Goal: Information Seeking & Learning: Learn about a topic

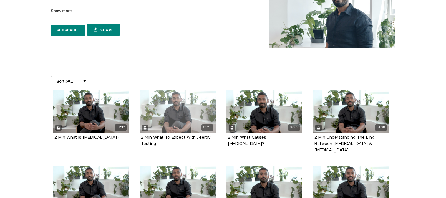
scroll to position [56, 0]
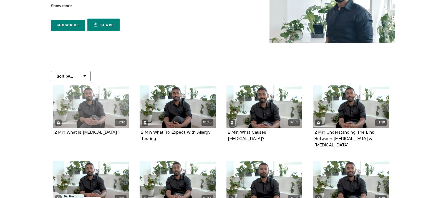
click at [82, 107] on div "01:32" at bounding box center [91, 107] width 76 height 43
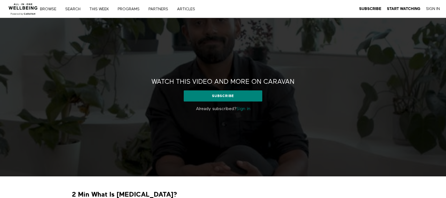
click at [245, 108] on link "Sign in" at bounding box center [244, 109] width 14 height 4
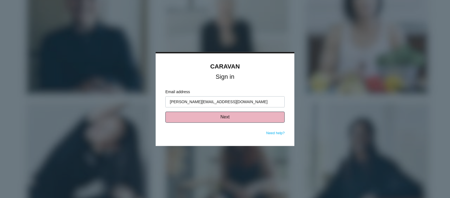
type input "stevenlo@miamioh.edu"
click at [226, 117] on button "Next" at bounding box center [224, 117] width 119 height 11
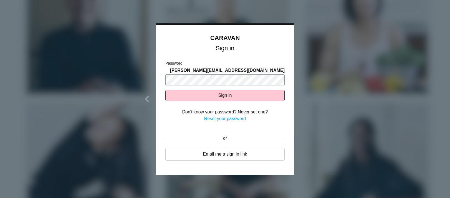
click at [165, 90] on button "Sign in" at bounding box center [224, 95] width 119 height 11
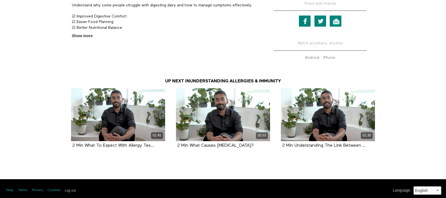
scroll to position [217, 0]
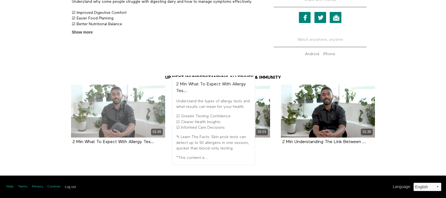
click at [112, 117] on div "01:45" at bounding box center [118, 111] width 94 height 53
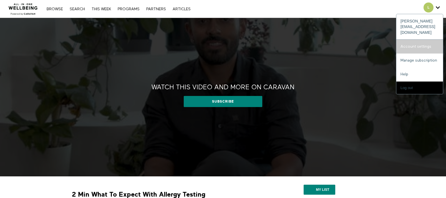
click at [416, 40] on link "Account settings" at bounding box center [420, 47] width 47 height 14
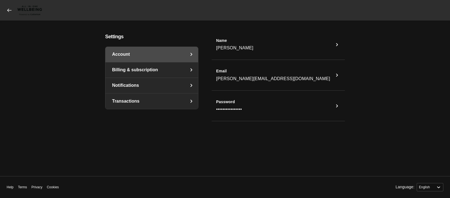
select select "en"
click at [191, 69] on icon "settings" at bounding box center [191, 70] width 7 height 7
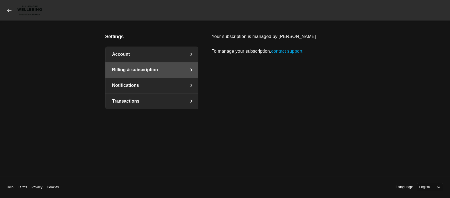
click at [172, 85] on link "Notifications" at bounding box center [152, 85] width 93 height 15
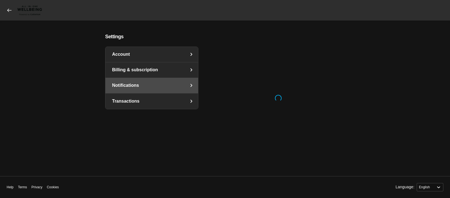
select select "en"
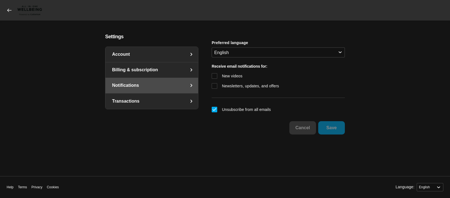
click at [165, 104] on link "Transactions" at bounding box center [152, 102] width 93 height 16
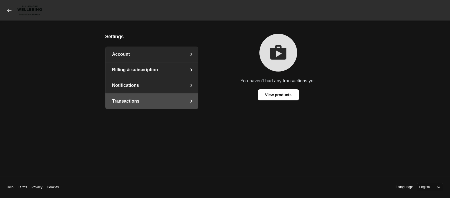
click at [10, 8] on icon at bounding box center [10, 10] width 6 height 6
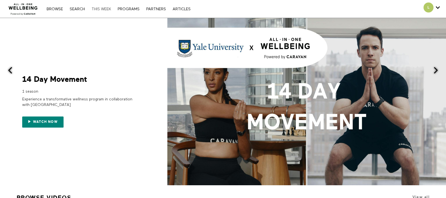
click at [101, 10] on link "THIS WEEK" at bounding box center [101, 9] width 25 height 4
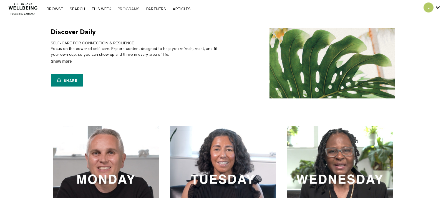
click at [131, 9] on link "PROGRAMS" at bounding box center [128, 9] width 27 height 4
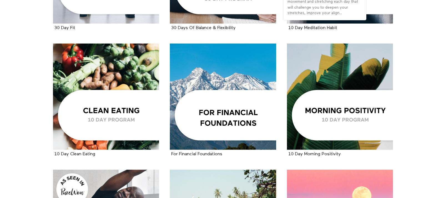
scroll to position [722, 0]
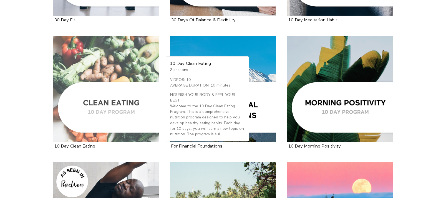
click at [108, 98] on div at bounding box center [106, 89] width 106 height 106
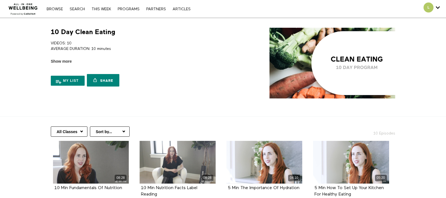
click at [25, 7] on img at bounding box center [23, 7] width 34 height 17
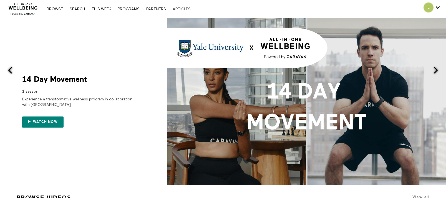
click at [181, 9] on link "ARTICLES" at bounding box center [182, 9] width 24 height 4
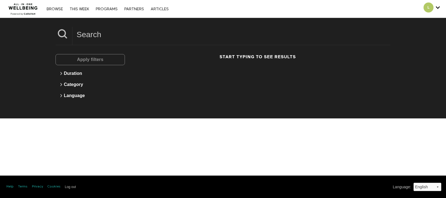
click at [107, 38] on input at bounding box center [231, 34] width 318 height 15
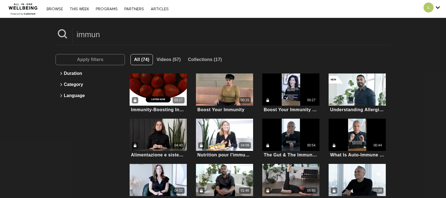
type input "immune"
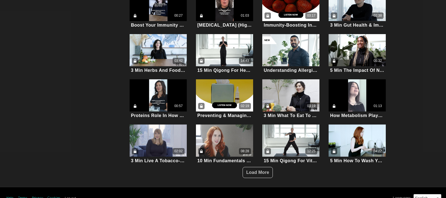
scroll to position [139, 0]
